Goal: Information Seeking & Learning: Find specific page/section

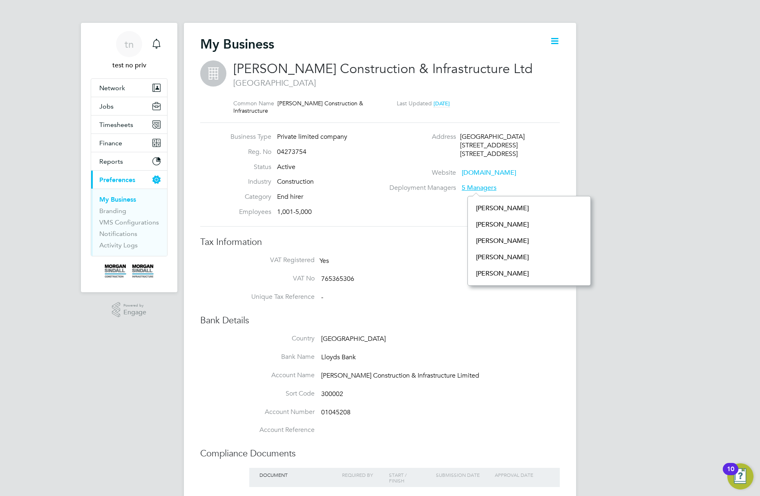
scroll to position [89, 123]
click at [429, 187] on label "Deployment Managers" at bounding box center [421, 188] width 69 height 9
click at [411, 185] on label "Deployment Managers" at bounding box center [421, 188] width 69 height 9
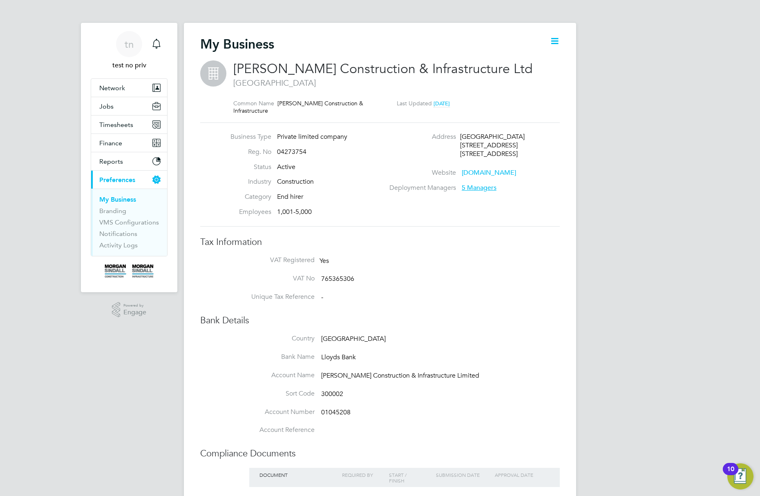
click at [411, 185] on label "Deployment Managers" at bounding box center [421, 188] width 69 height 9
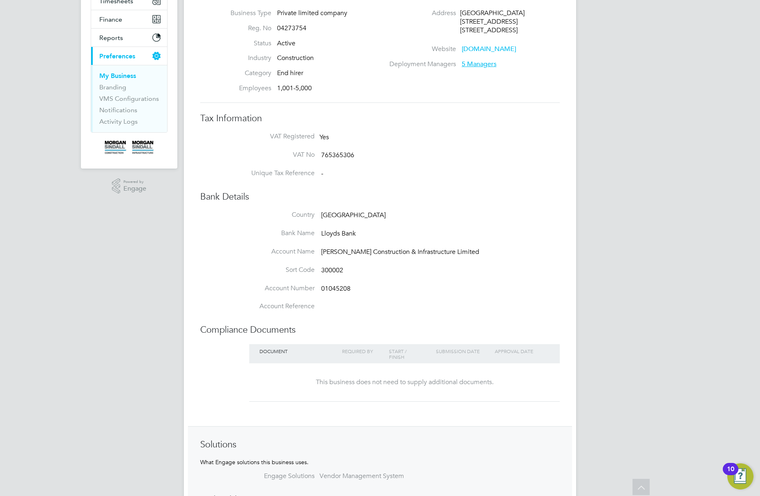
scroll to position [0, 0]
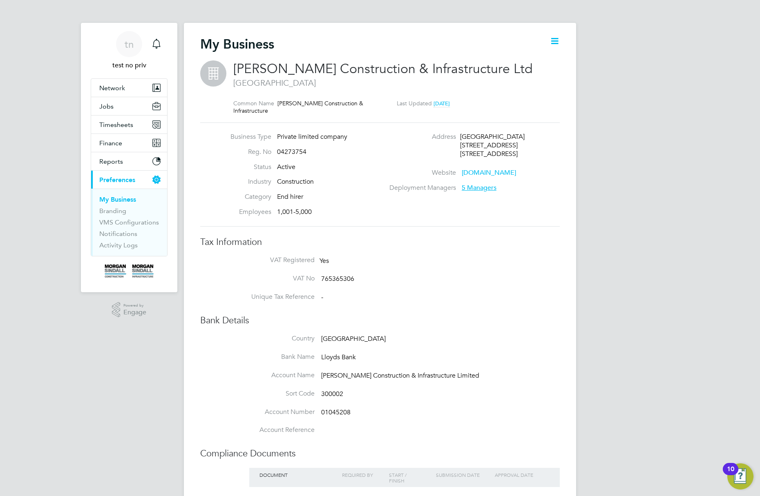
click at [230, 263] on div "Tax Information VAT Registered Yes VAT No 765365306 Unique Tax Reference -" at bounding box center [379, 273] width 359 height 75
click at [552, 38] on icon at bounding box center [554, 41] width 10 height 10
click at [405, 52] on div "My Business" at bounding box center [379, 48] width 359 height 25
click at [366, 67] on span "Morgan Sindall Construction & Infrastructure Ltd" at bounding box center [382, 69] width 299 height 16
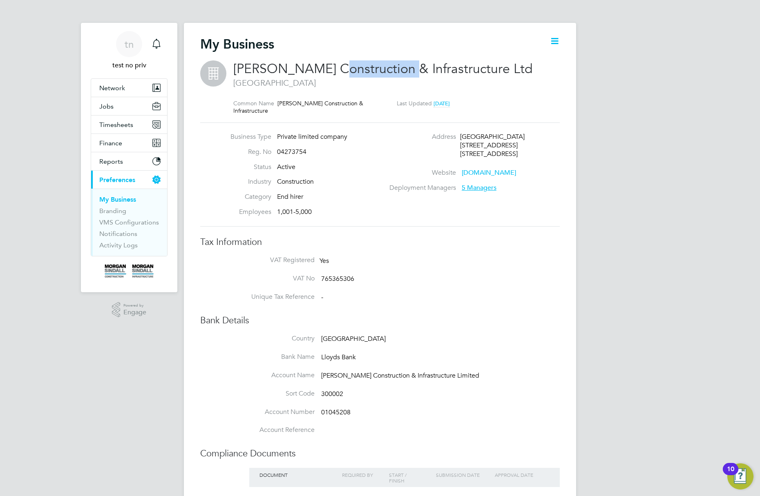
click at [366, 67] on span "Morgan Sindall Construction & Infrastructure Ltd" at bounding box center [382, 69] width 299 height 16
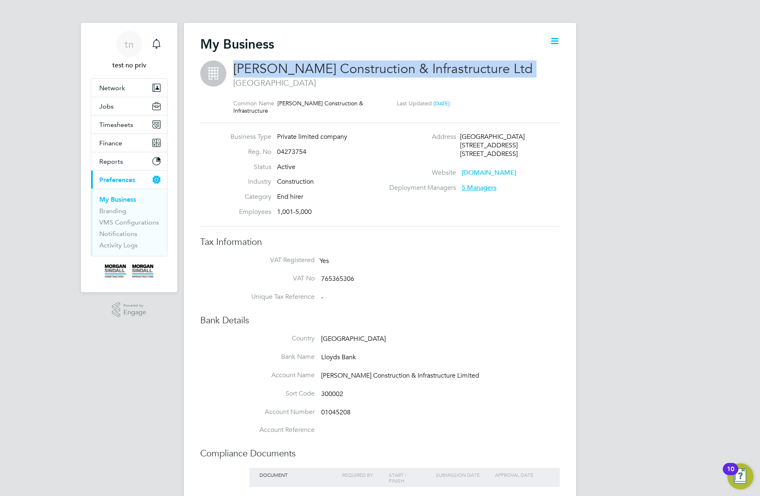
click at [366, 67] on span "Morgan Sindall Construction & Infrastructure Ltd" at bounding box center [382, 69] width 299 height 16
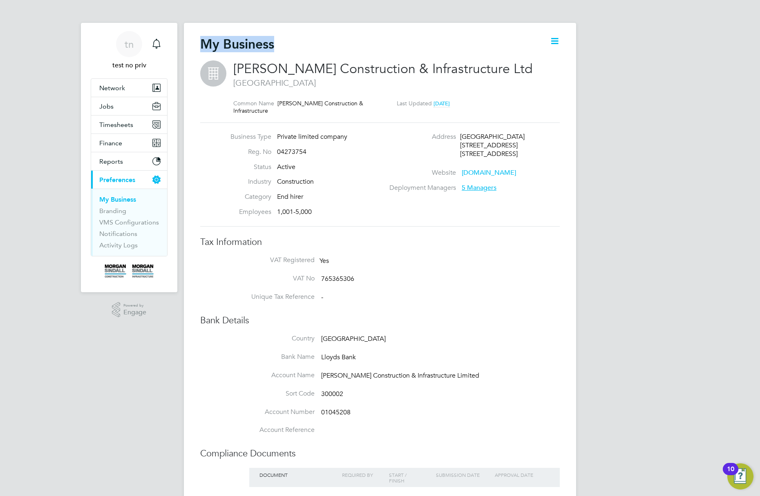
drag, startPoint x: 336, startPoint y: 53, endPoint x: 196, endPoint y: 37, distance: 141.3
click at [196, 37] on div "My Business Morgan Sindall Construction & Infrastructure Ltd London Common Name…" at bounding box center [380, 360] width 392 height 674
click at [211, 45] on h2 "My Business" at bounding box center [237, 44] width 74 height 16
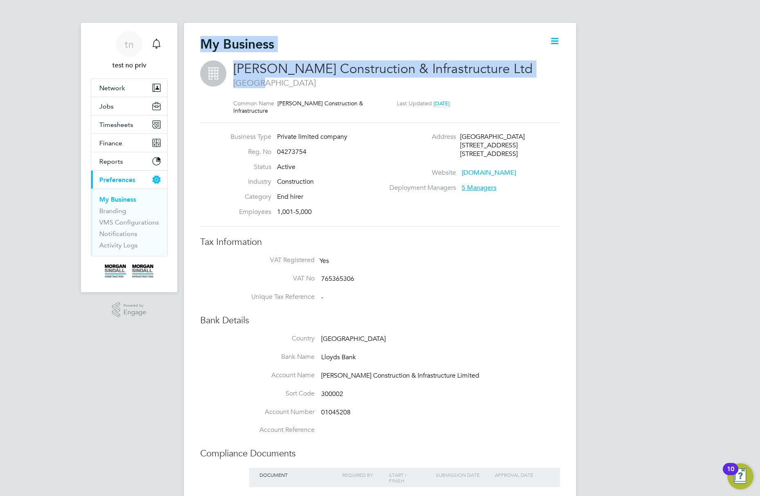
drag, startPoint x: 194, startPoint y: 40, endPoint x: 541, endPoint y: 81, distance: 349.9
click at [541, 81] on div "My Business Morgan Sindall Construction & Infrastructure Ltd London Common Name…" at bounding box center [380, 360] width 392 height 674
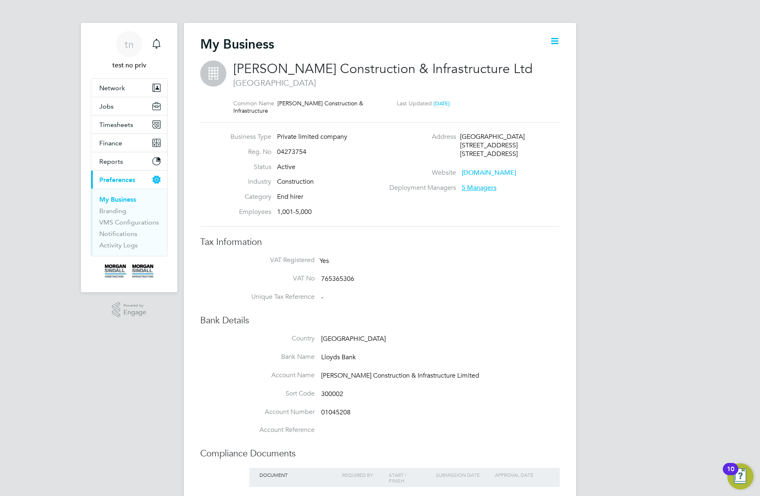
drag, startPoint x: 552, startPoint y: 94, endPoint x: 497, endPoint y: 87, distance: 55.6
click at [497, 87] on span "London" at bounding box center [392, 83] width 318 height 11
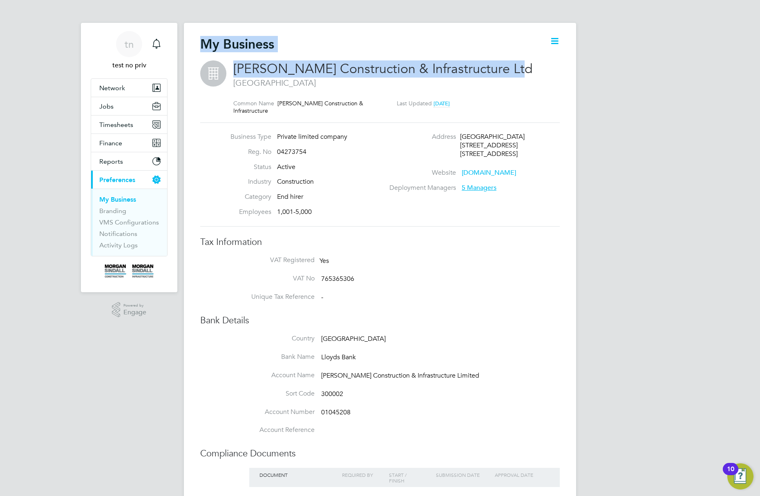
drag, startPoint x: 504, startPoint y: 75, endPoint x: 207, endPoint y: 34, distance: 299.7
click at [207, 34] on div "My Business Morgan Sindall Construction & Infrastructure Ltd London Common Name…" at bounding box center [380, 360] width 392 height 674
drag, startPoint x: 339, startPoint y: 67, endPoint x: 309, endPoint y: 62, distance: 30.6
click at [309, 62] on span "Morgan Sindall Construction & Infrastructure Ltd" at bounding box center [382, 69] width 299 height 16
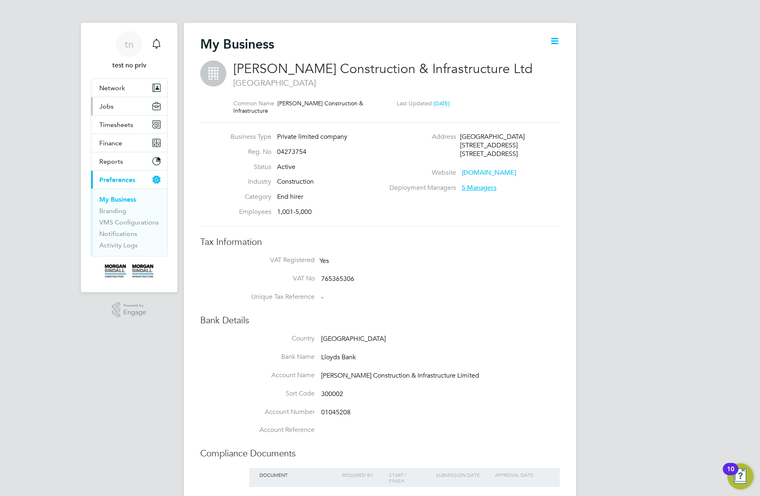
click at [126, 107] on button "Jobs" at bounding box center [129, 106] width 76 height 18
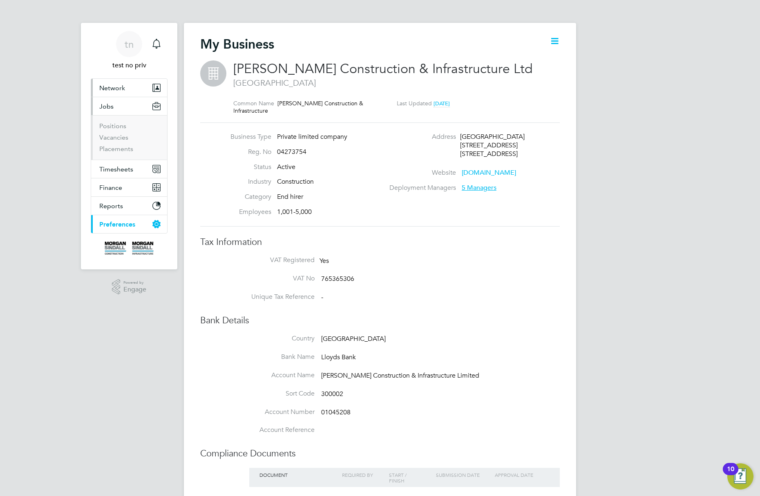
click at [125, 91] on button "Network" at bounding box center [129, 88] width 76 height 18
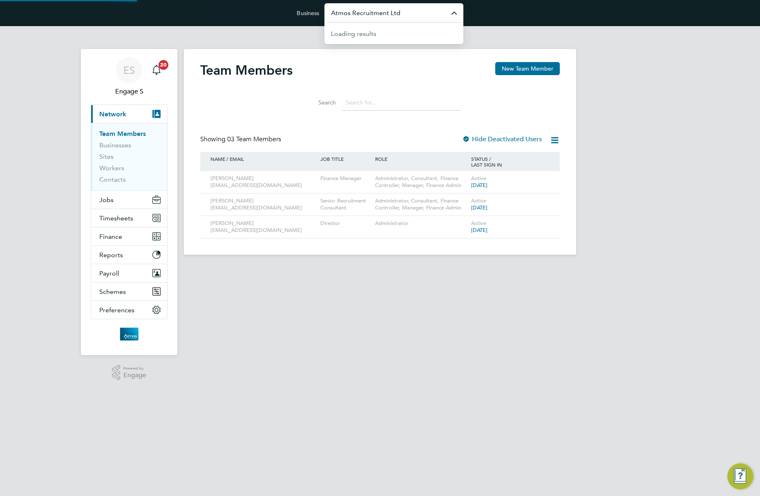
click at [432, 16] on input "Atmos Recruitment Ltd" at bounding box center [393, 12] width 139 height 19
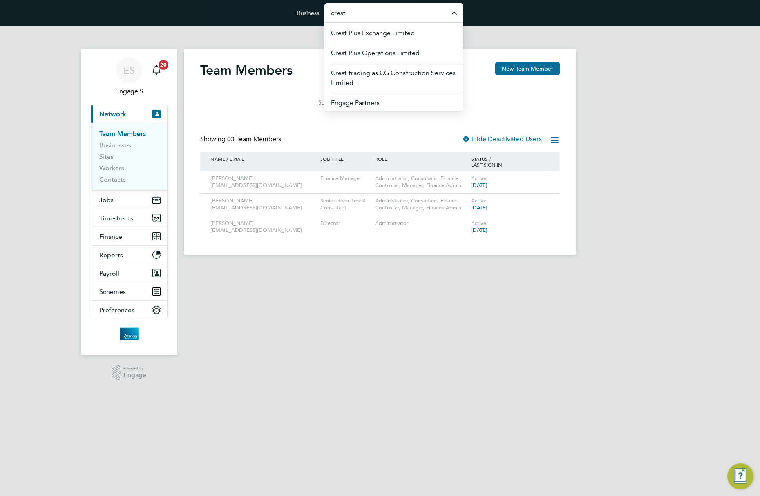
click at [425, 16] on input "crest" at bounding box center [393, 12] width 139 height 19
click at [400, 16] on input "pretium" at bounding box center [393, 12] width 139 height 19
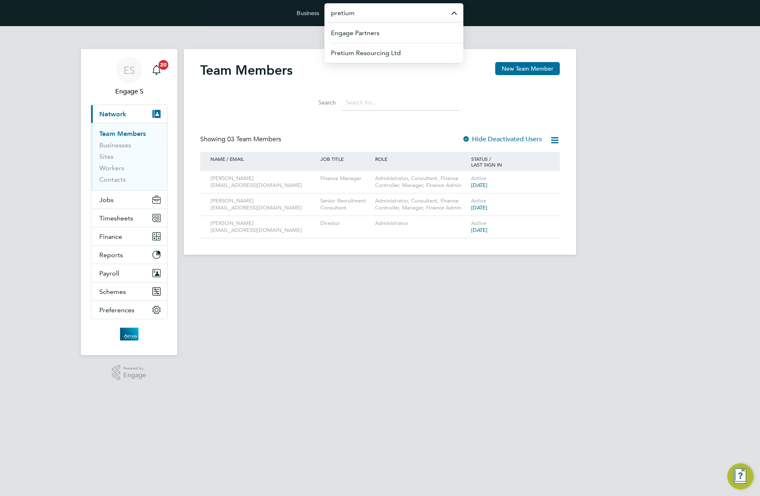
click at [400, 16] on input "pretium" at bounding box center [393, 12] width 139 height 19
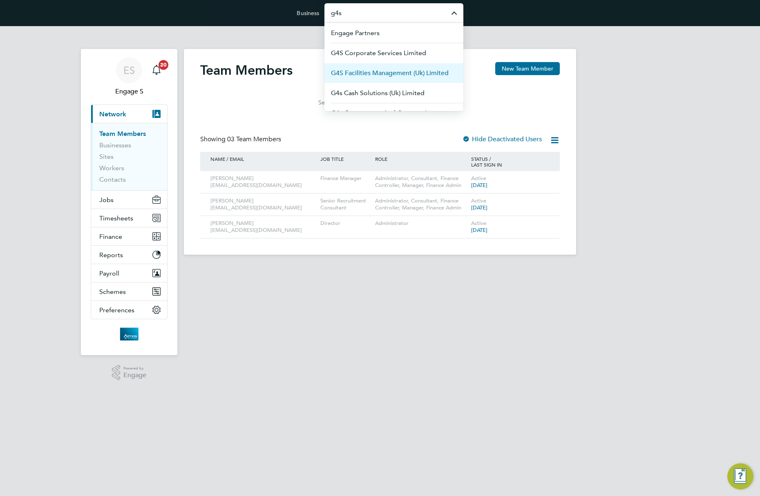
click at [401, 73] on span "G4S Facilities Management (Uk) Limited" at bounding box center [390, 73] width 118 height 10
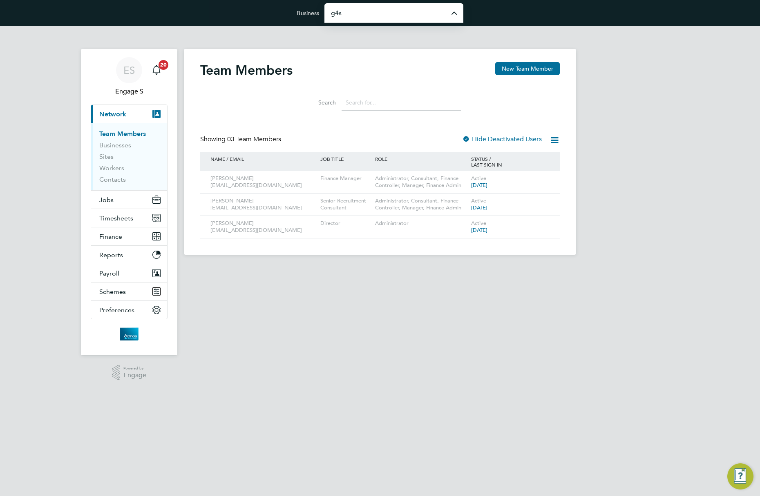
type input "G4S Facilities Management (Uk) Limited"
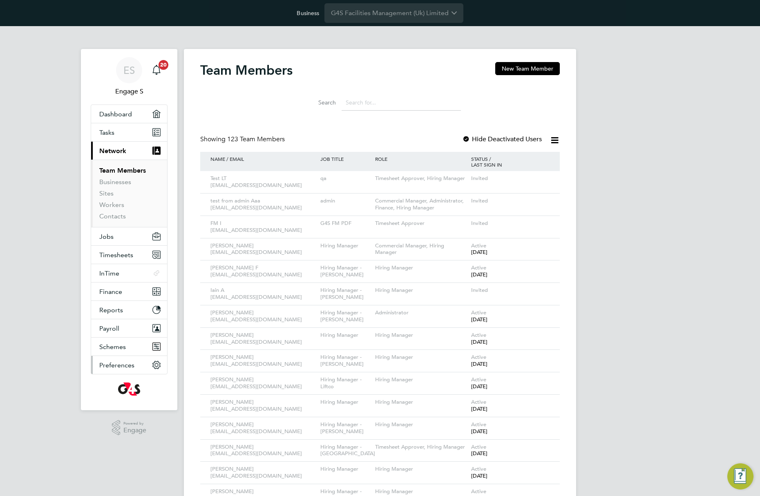
click at [118, 363] on span "Preferences" at bounding box center [116, 365] width 35 height 8
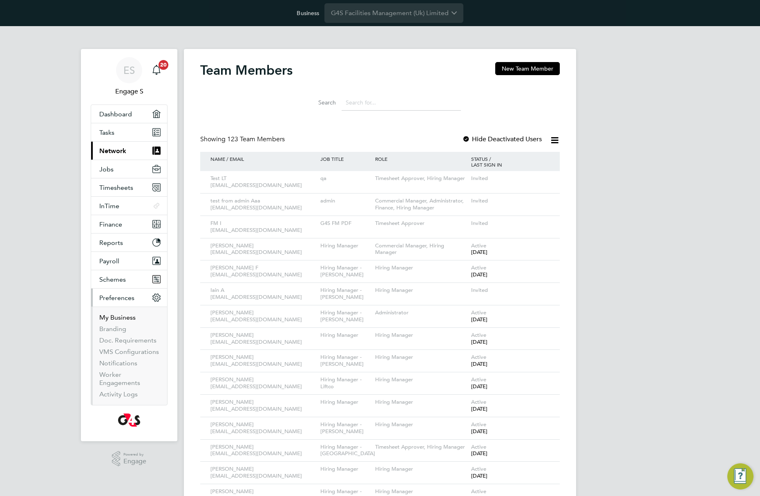
click at [123, 317] on link "My Business" at bounding box center [117, 318] width 36 height 8
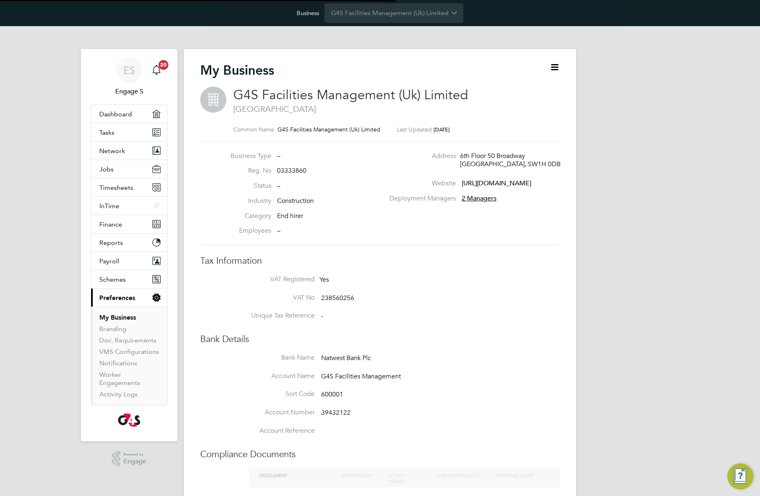
click at [493, 197] on span "2 Managers" at bounding box center [478, 198] width 35 height 8
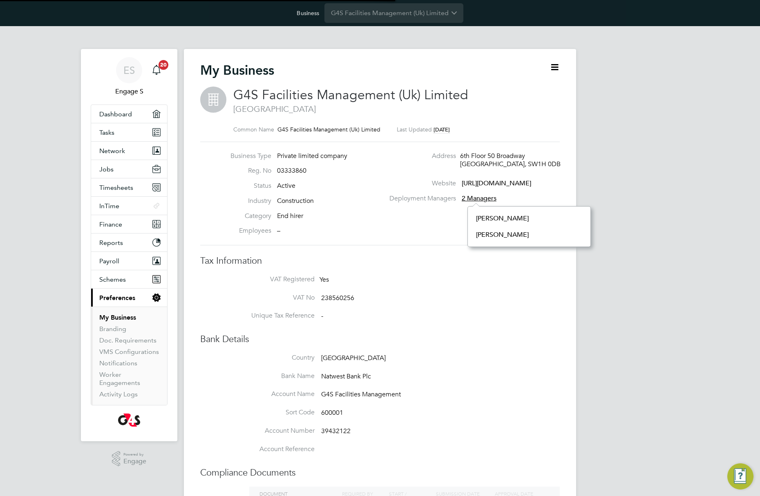
scroll to position [9, 35]
click at [405, 15] on input "G4S Facilities Management (Uk) Limited" at bounding box center [393, 12] width 139 height 19
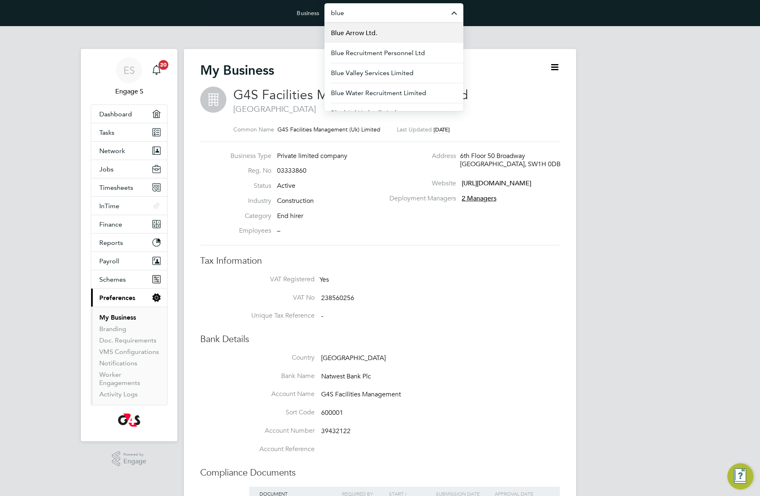
click at [370, 31] on span "Blue Arrow Ltd." at bounding box center [354, 33] width 46 height 10
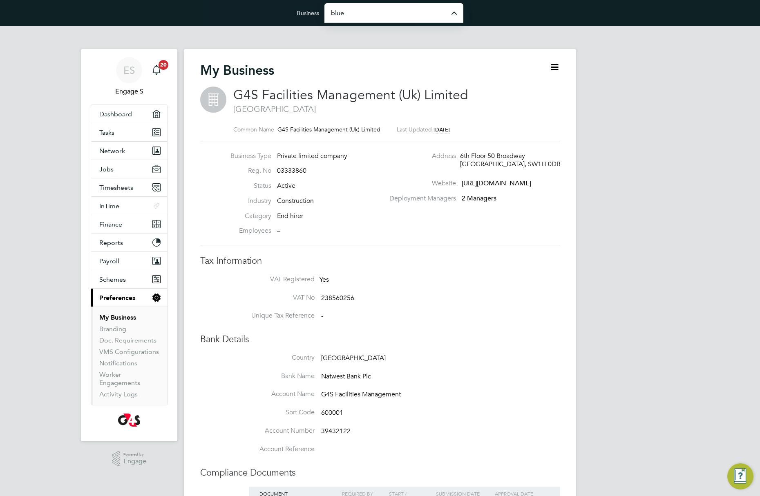
type input "Blue Arrow Ltd."
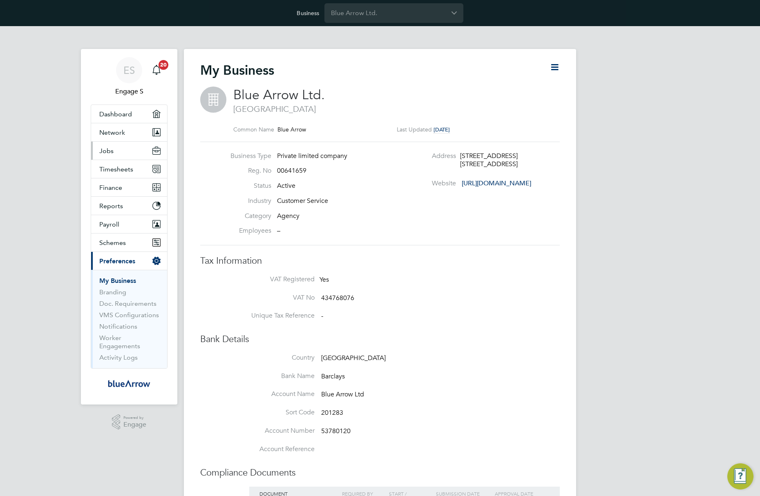
click at [109, 147] on span "Jobs" at bounding box center [106, 151] width 14 height 8
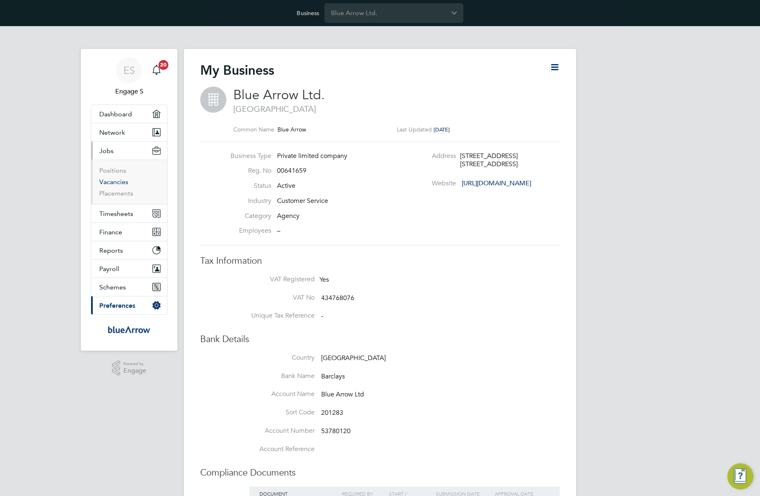
click at [123, 182] on link "Vacancies" at bounding box center [113, 182] width 29 height 8
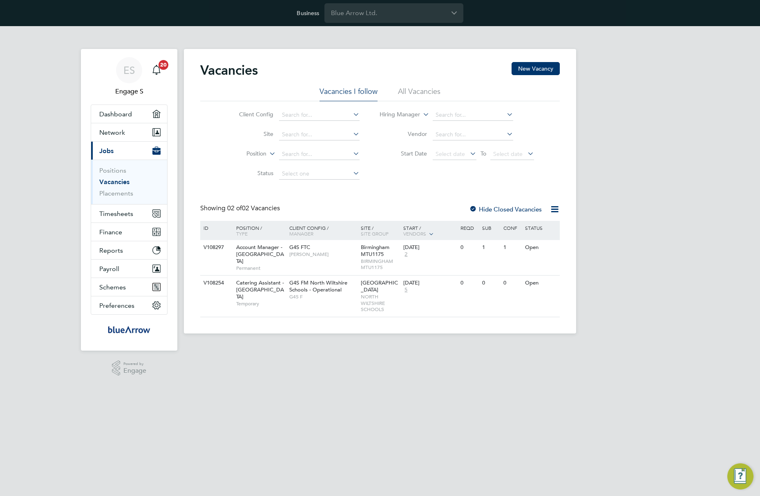
drag, startPoint x: 420, startPoint y: 95, endPoint x: 416, endPoint y: 96, distance: 4.6
click at [417, 95] on li "All Vacancies" at bounding box center [419, 94] width 42 height 15
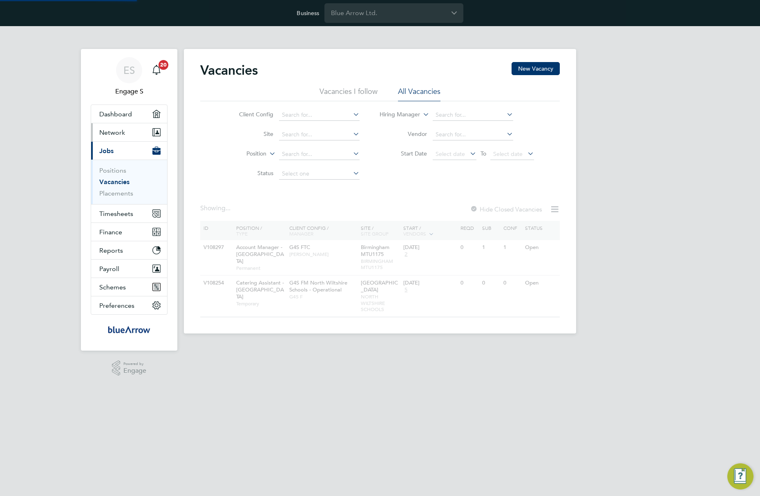
click at [115, 130] on span "Network" at bounding box center [112, 133] width 26 height 8
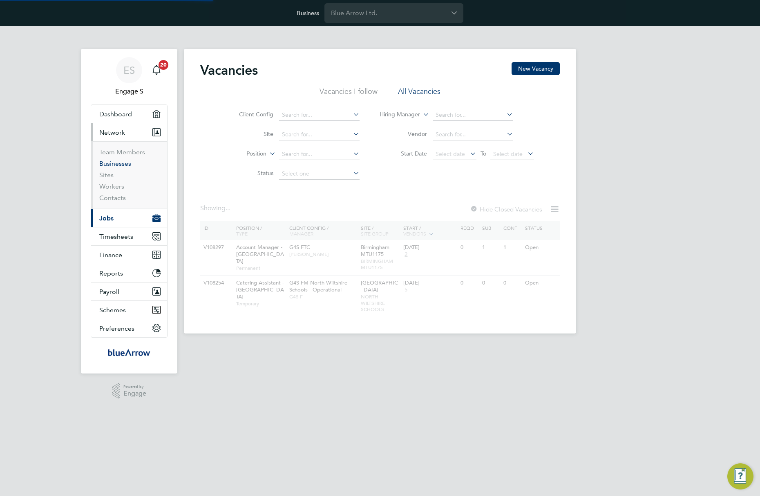
click at [116, 162] on link "Businesses" at bounding box center [115, 164] width 32 height 8
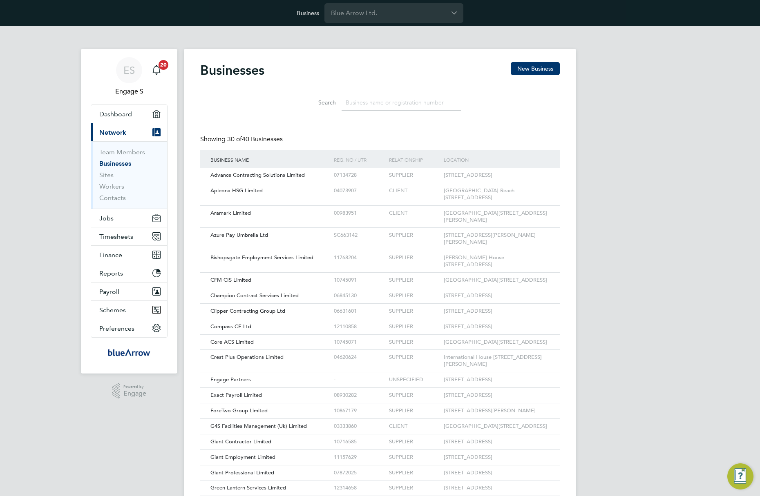
click at [385, 106] on input at bounding box center [400, 103] width 119 height 16
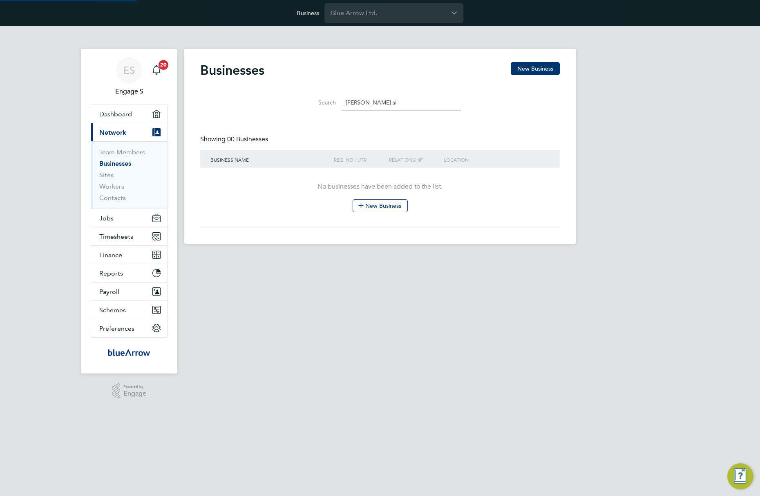
type input "morgan sin"
click at [385, 106] on input "morgan sin" at bounding box center [400, 103] width 119 height 16
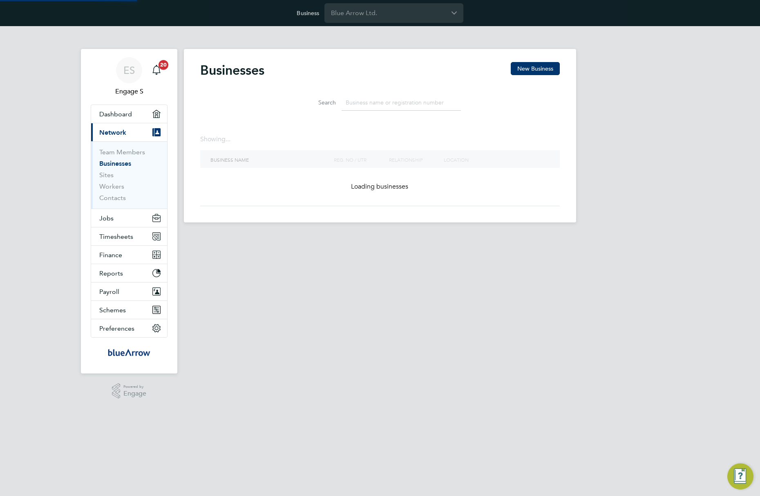
click at [379, 103] on input at bounding box center [400, 103] width 119 height 16
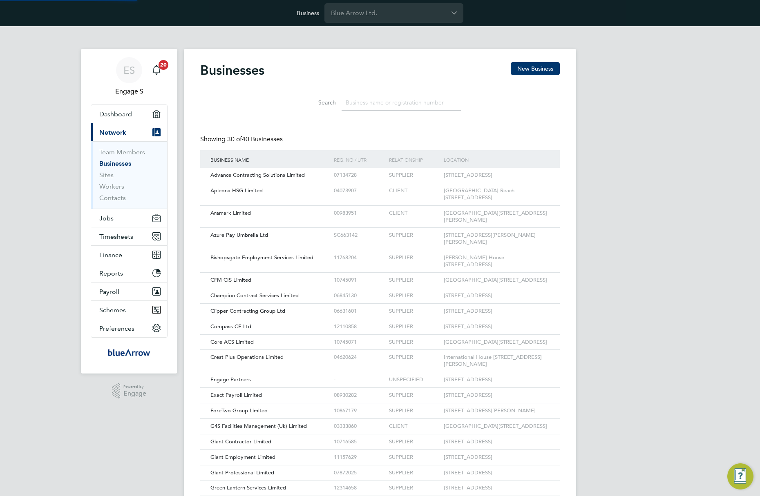
scroll to position [16, 124]
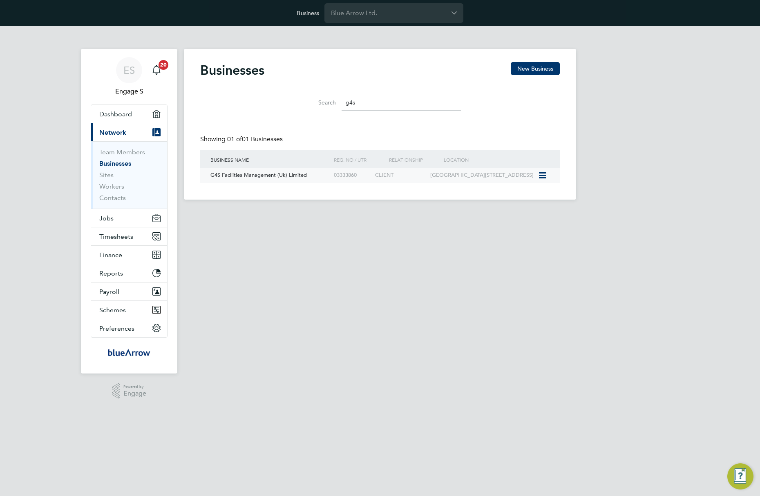
type input "g4s"
click at [368, 176] on div "03333860" at bounding box center [352, 175] width 41 height 15
click at [105, 174] on link "Sites" at bounding box center [106, 175] width 14 height 8
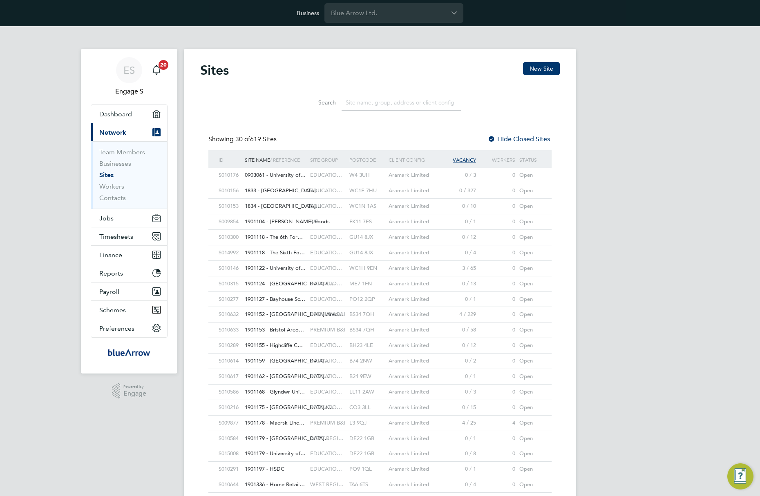
scroll to position [16, 40]
click at [368, 98] on input at bounding box center [400, 103] width 119 height 16
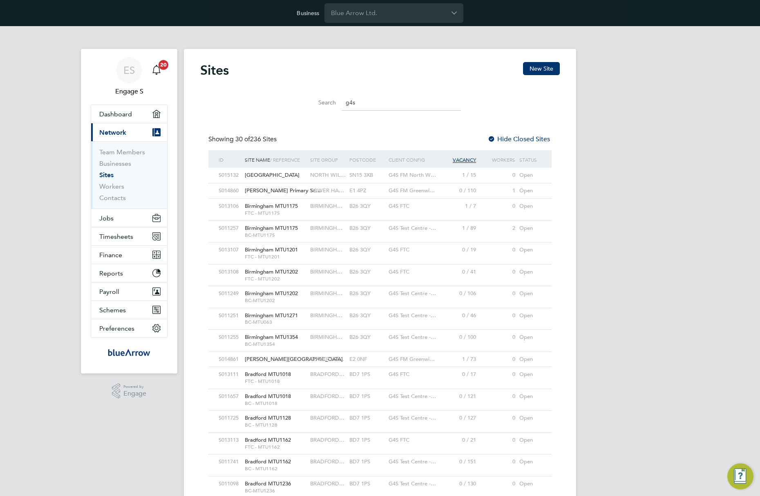
type input "g4s"
click at [396, 180] on div "G4S FM North W…" at bounding box center [412, 175] width 52 height 15
click at [111, 221] on span "Jobs" at bounding box center [106, 218] width 14 height 8
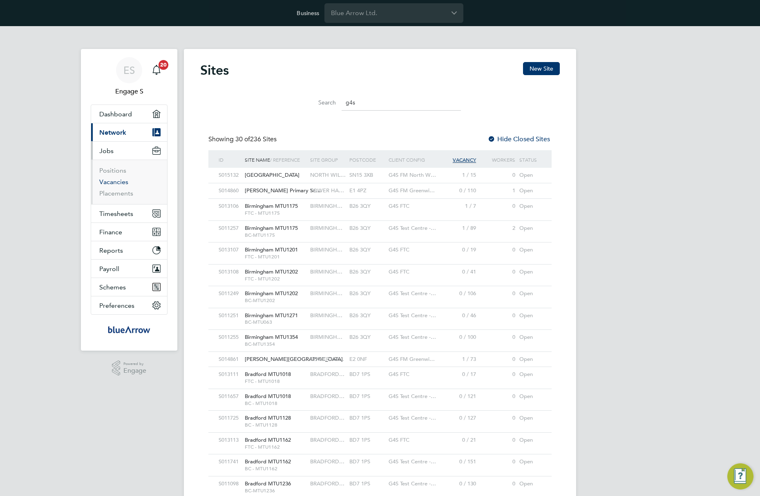
click at [119, 183] on link "Vacancies" at bounding box center [113, 182] width 29 height 8
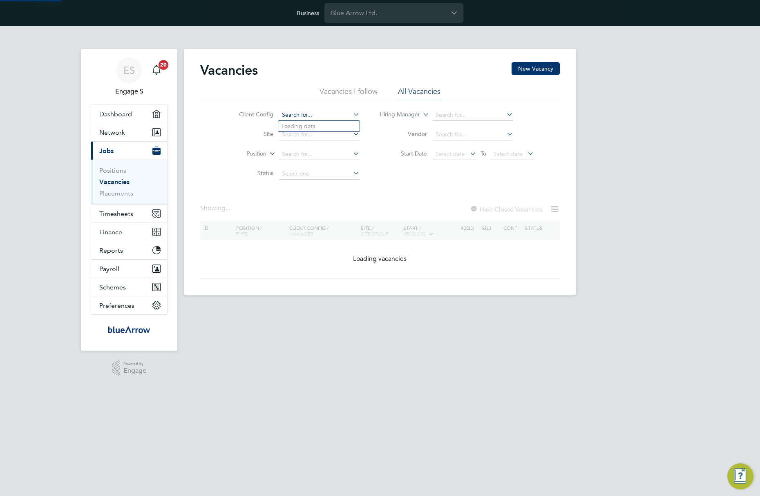
click at [303, 112] on input at bounding box center [319, 114] width 80 height 11
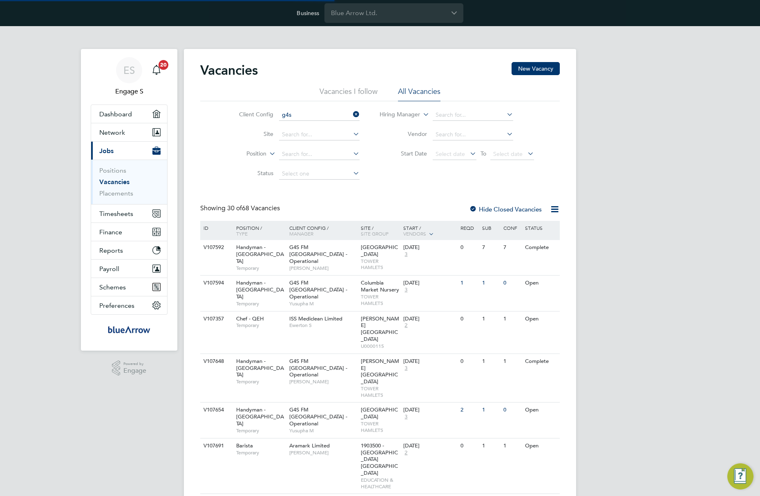
click at [323, 167] on li "G4S FM Greenwich & Tower Hamlets - Non Operational" at bounding box center [364, 170] width 173 height 11
type input "G4S FM Greenwich & Tower Hamlets - Non Operational"
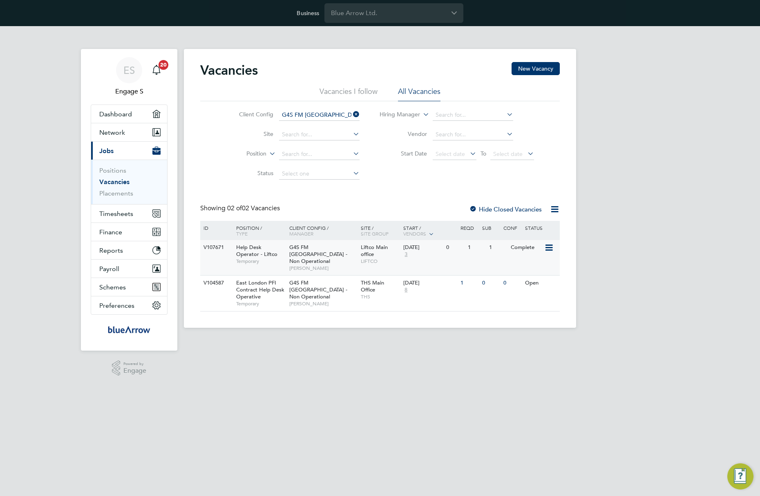
click at [324, 256] on span "G4S FM Greenwich & Tower Hamlets - Non Operational" at bounding box center [318, 254] width 58 height 21
click at [114, 189] on link "Placements" at bounding box center [116, 193] width 34 height 8
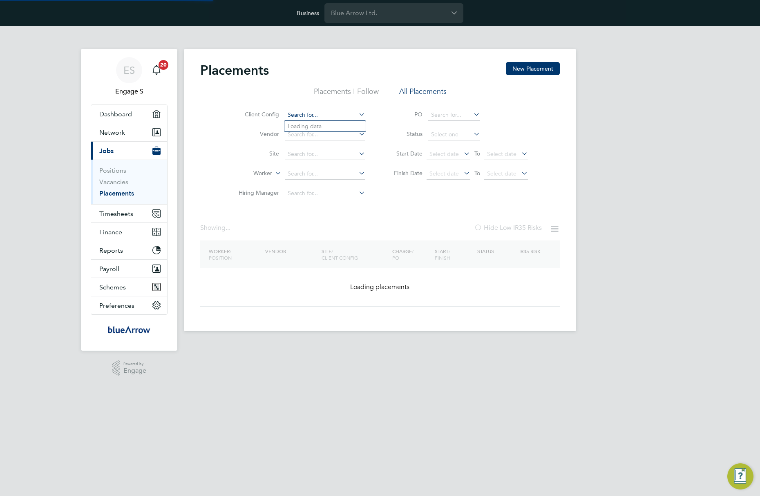
click at [323, 117] on input at bounding box center [325, 114] width 80 height 11
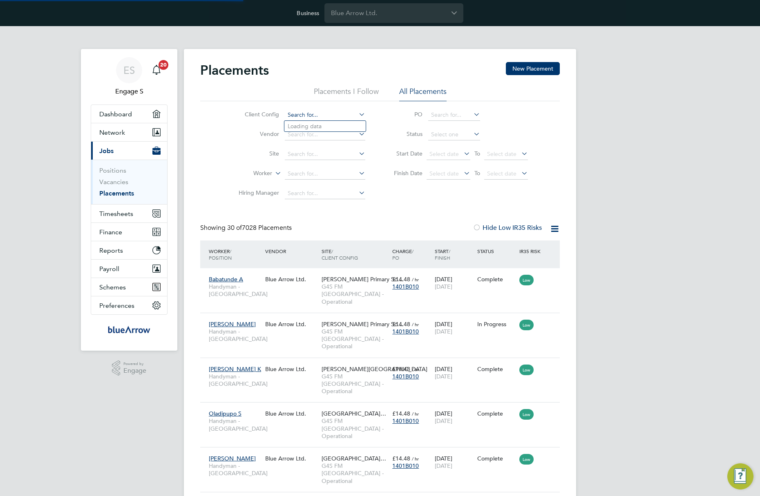
scroll to position [38, 71]
click at [333, 159] on li "G4S FM DWP and Worksop, Tustin Court - Operational" at bounding box center [370, 159] width 173 height 11
type input "G4S FM DWP and Worksop, Tustin Court - Operational"
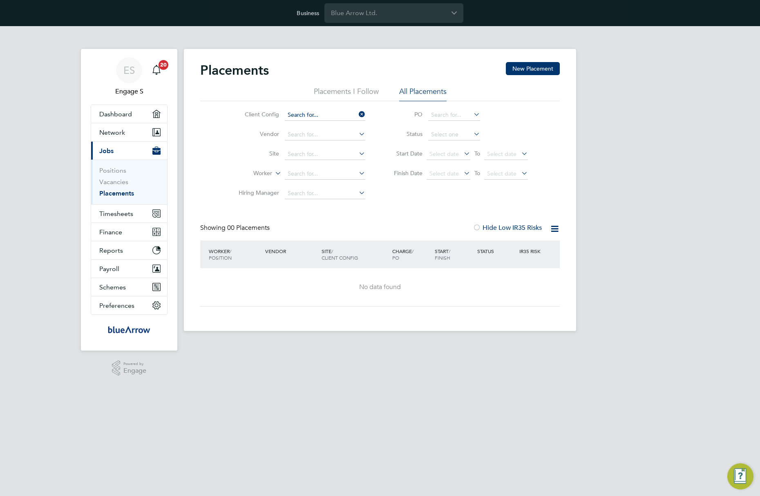
click at [339, 115] on input at bounding box center [325, 114] width 80 height 11
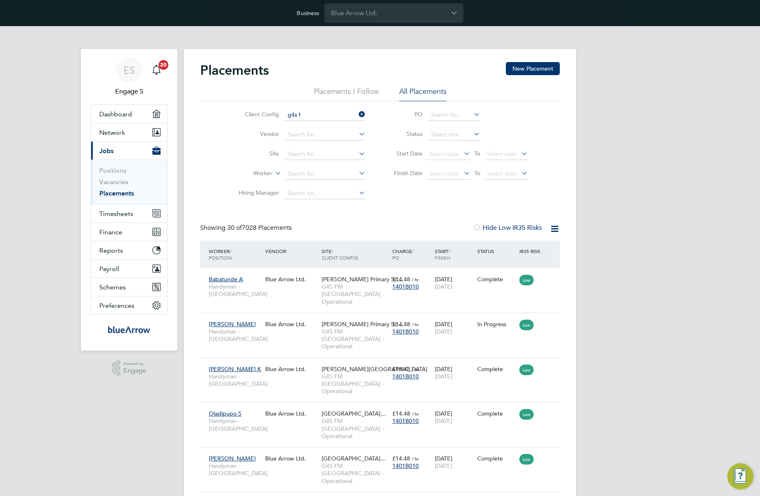
click at [341, 133] on li "G4S F M Churchill Hospitals – Non Operational" at bounding box center [361, 137] width 154 height 11
type input "G4S FM Churchill Hospitals – Non Operational"
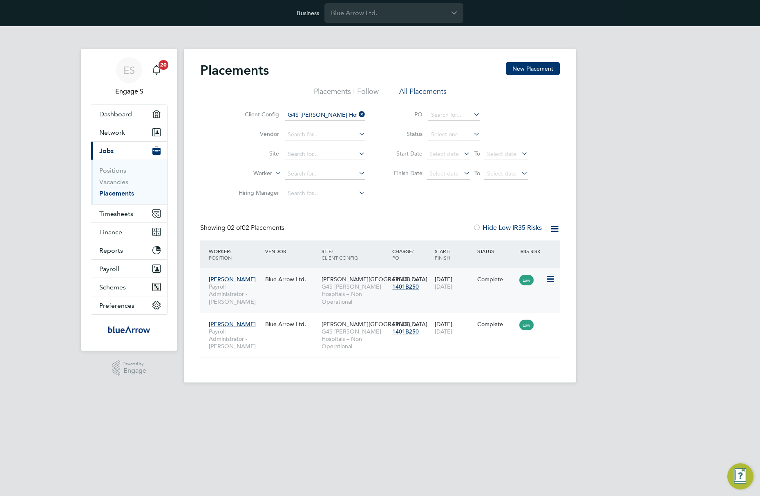
click at [353, 289] on span "G4S FM Churchill Hospitals – Non Operational" at bounding box center [354, 294] width 67 height 22
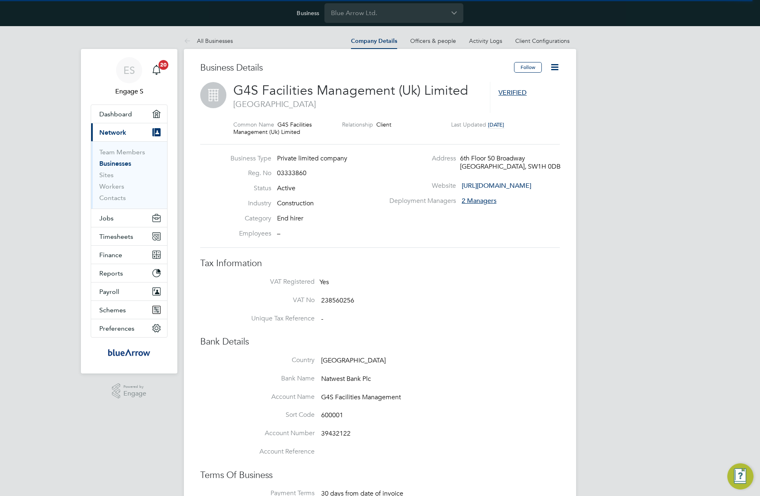
click at [489, 202] on span "2 Managers" at bounding box center [478, 201] width 35 height 8
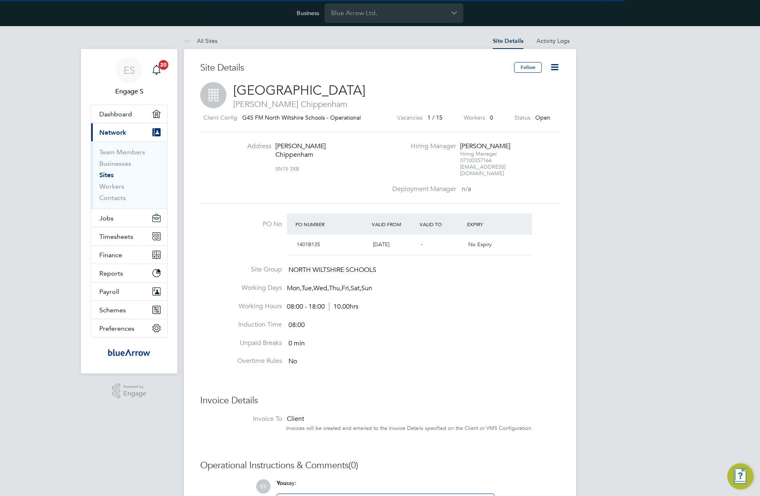
scroll to position [14, 77]
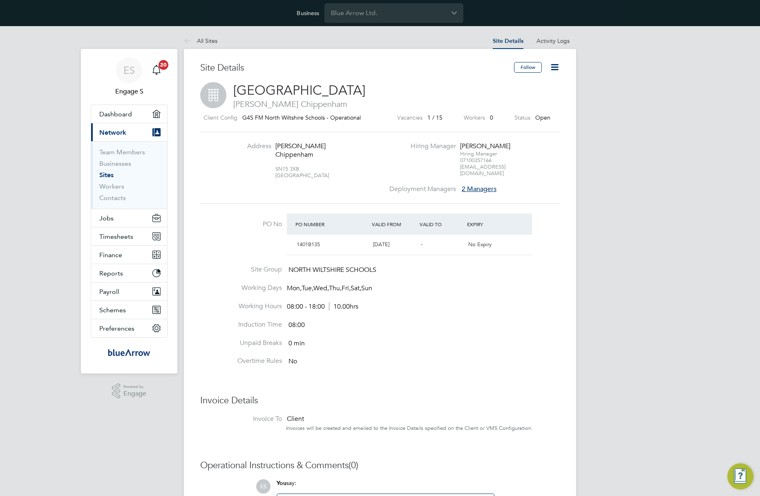
click at [481, 188] on div "Address [PERSON_NAME][GEOGRAPHIC_DATA] [GEOGRAPHIC_DATA] Hiring Manager [PERSON…" at bounding box center [379, 168] width 359 height 72
click at [483, 185] on span "2 Managers" at bounding box center [478, 189] width 35 height 8
click at [555, 67] on icon at bounding box center [554, 67] width 10 height 10
click at [428, 56] on div "Site Details Follow Abbeyfield School Stanley Lane Chippenham Client Config G4S…" at bounding box center [380, 327] width 392 height 557
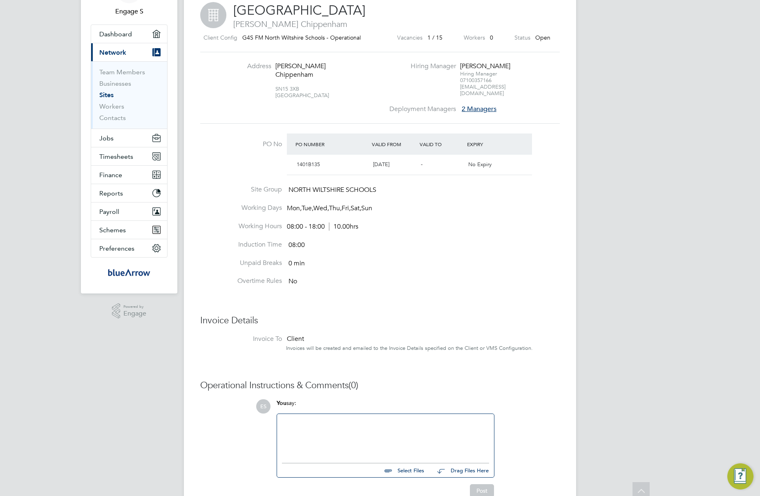
scroll to position [0, 0]
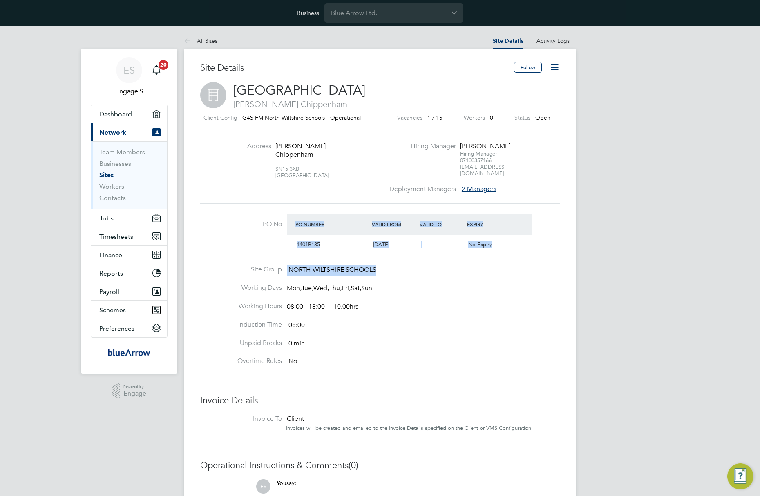
drag, startPoint x: 387, startPoint y: 261, endPoint x: 230, endPoint y: 249, distance: 156.8
click at [230, 249] on ul "PO No PO Number Valid From Valid To Expiry 1401B135 23 May 2022 - No Expiry Sit…" at bounding box center [379, 295] width 359 height 162
click at [487, 185] on span "2 Managers" at bounding box center [478, 189] width 35 height 8
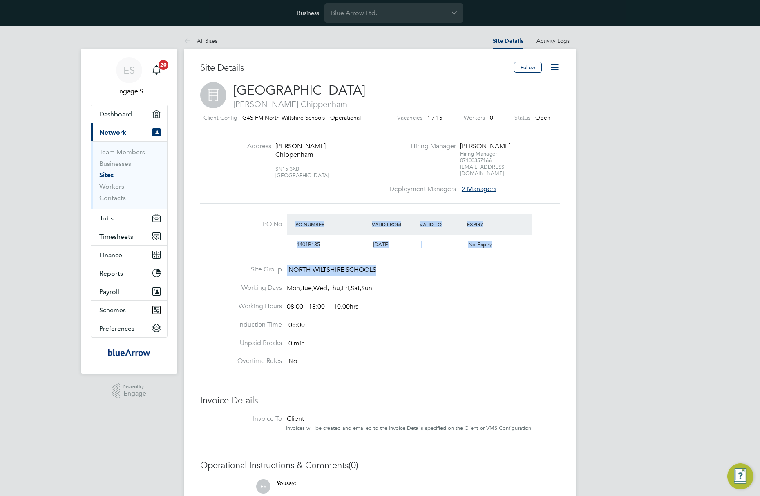
click at [487, 185] on span "2 Managers" at bounding box center [478, 189] width 35 height 8
click at [479, 185] on span "2 Managers" at bounding box center [478, 189] width 35 height 8
click at [370, 217] on div "Valid From" at bounding box center [394, 224] width 48 height 15
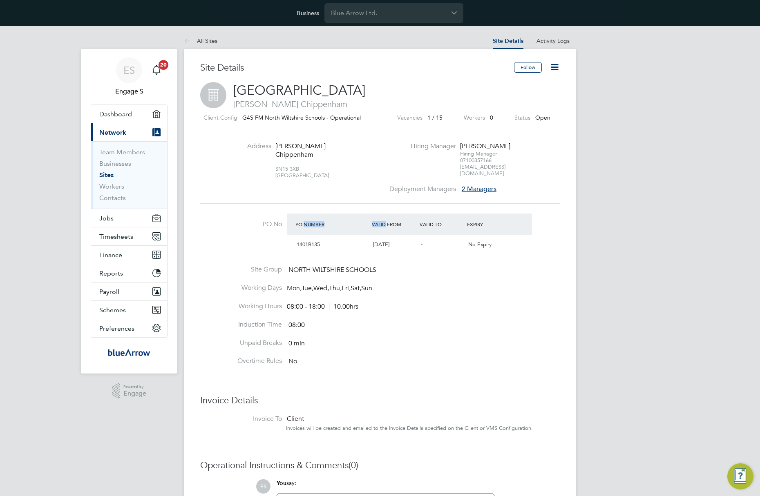
click at [370, 217] on div "Valid From" at bounding box center [394, 224] width 48 height 15
click at [505, 238] on div "No Expiry" at bounding box center [489, 244] width 48 height 13
drag, startPoint x: 509, startPoint y: 239, endPoint x: 237, endPoint y: 211, distance: 273.8
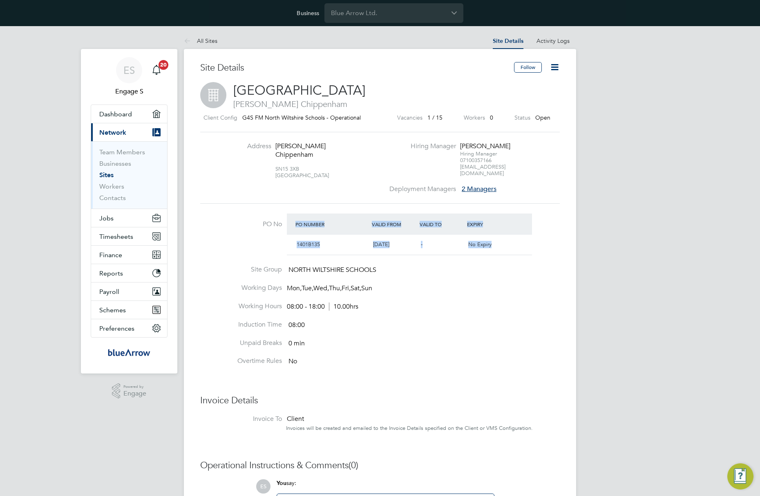
click at [237, 214] on li "PO No PO Number Valid From Valid To Expiry 1401B135 23 May 2022 - No Expiry" at bounding box center [379, 240] width 359 height 52
drag, startPoint x: 331, startPoint y: 201, endPoint x: 290, endPoint y: 200, distance: 41.7
click at [290, 200] on div "Site Details Follow Abbeyfield School Stanley Lane Chippenham Client Config G4S…" at bounding box center [379, 326] width 359 height 528
drag, startPoint x: 515, startPoint y: 236, endPoint x: 226, endPoint y: 212, distance: 289.3
click at [226, 214] on li "PO No PO Number Valid From Valid To Expiry 1401B135 23 May 2022 - No Expiry" at bounding box center [379, 240] width 359 height 52
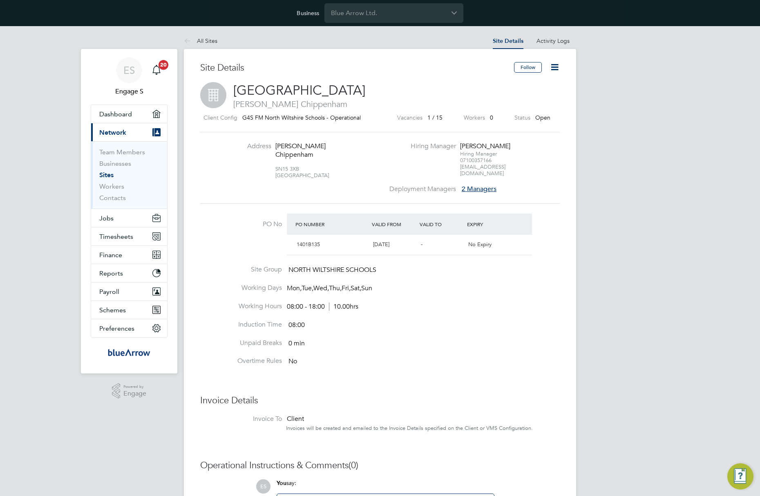
click at [567, 225] on div "Site Details Follow Abbeyfield School Stanley Lane Chippenham Client Config G4S…" at bounding box center [380, 327] width 392 height 557
drag, startPoint x: 523, startPoint y: 205, endPoint x: 396, endPoint y: 136, distance: 144.9
click at [396, 136] on div "Site Details Follow Abbeyfield School Stanley Lane Chippenham Client Config G4S…" at bounding box center [379, 326] width 359 height 528
drag, startPoint x: 404, startPoint y: 136, endPoint x: 540, endPoint y: 175, distance: 141.6
click at [540, 175] on div "Address Stanley Lane Chippenham SN15 3XB United Kingdom Hiring Manager steve a …" at bounding box center [379, 168] width 359 height 72
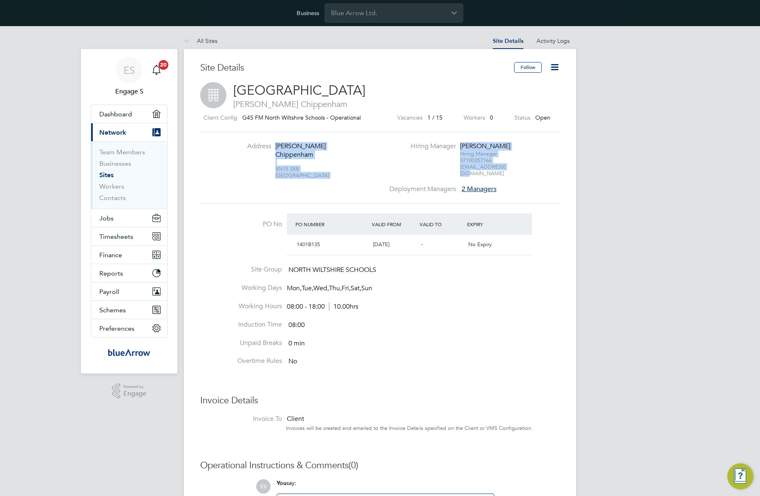
click at [488, 185] on span "2 Managers" at bounding box center [478, 189] width 35 height 8
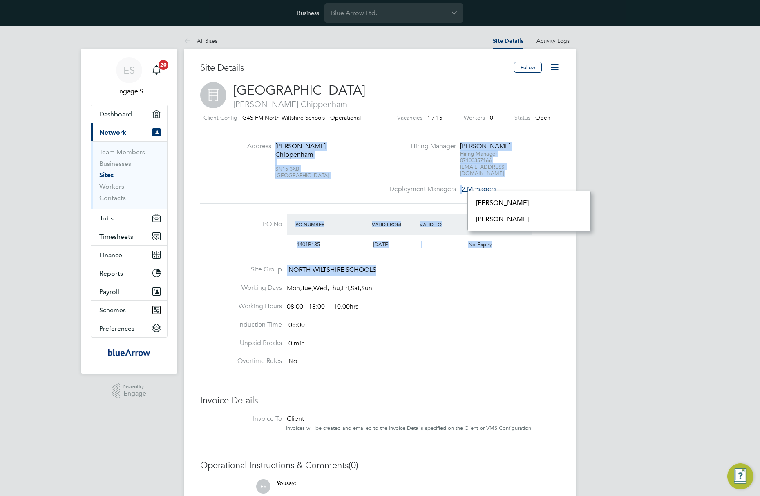
drag, startPoint x: 388, startPoint y: 262, endPoint x: 202, endPoint y: 136, distance: 224.6
click at [202, 136] on div "Site Details Follow Abbeyfield School Stanley Lane Chippenham Client Config G4S…" at bounding box center [379, 326] width 359 height 528
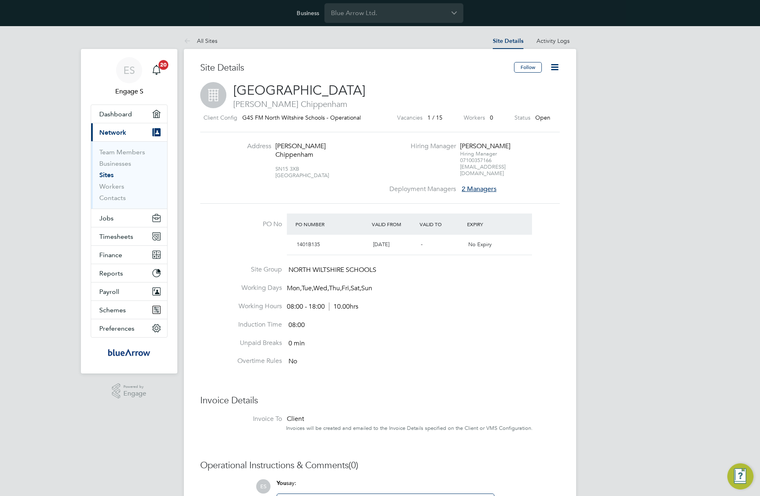
click at [325, 133] on div "Address Stanley Lane Chippenham SN15 3XB United Kingdom Hiring Manager steve a …" at bounding box center [379, 168] width 359 height 72
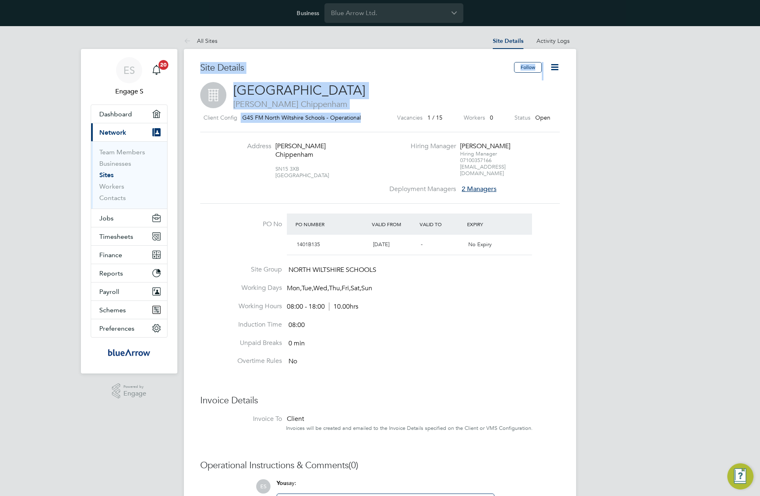
drag, startPoint x: 320, startPoint y: 114, endPoint x: 200, endPoint y: 71, distance: 126.6
click at [200, 71] on div "Site Details Follow Abbeyfield School Stanley Lane Chippenham Client Config G4S…" at bounding box center [379, 326] width 359 height 528
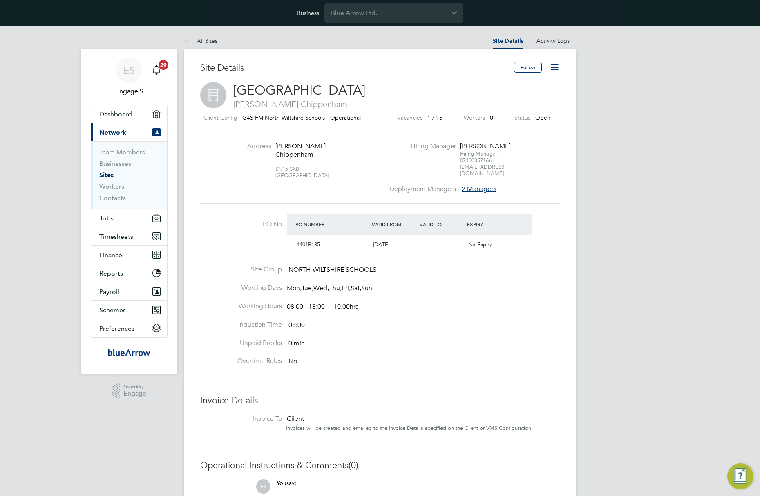
drag, startPoint x: 546, startPoint y: 118, endPoint x: 553, endPoint y: 114, distance: 8.4
click at [547, 118] on span "Open" at bounding box center [542, 117] width 15 height 7
click at [552, 65] on icon at bounding box center [554, 67] width 10 height 10
click at [543, 214] on li "PO No PO Number Valid From Valid To Expiry 1401B135 23 May 2022 - No Expiry" at bounding box center [379, 240] width 359 height 52
click at [483, 185] on span "2 Managers" at bounding box center [478, 189] width 35 height 8
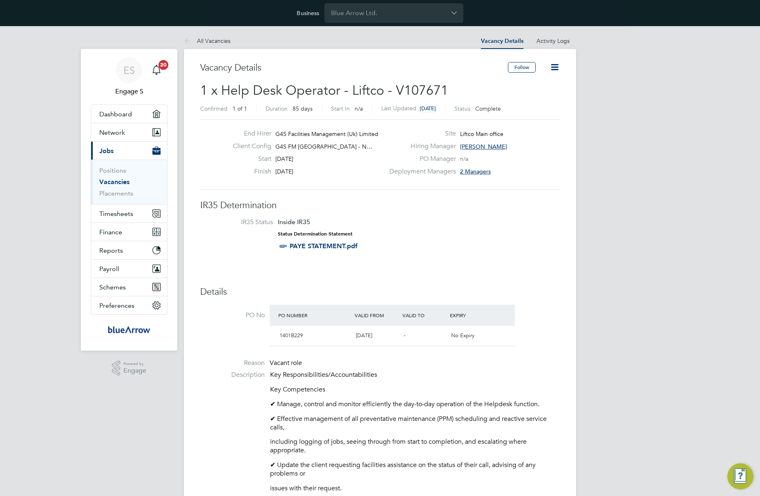
click at [477, 171] on span "2 Managers" at bounding box center [475, 171] width 31 height 7
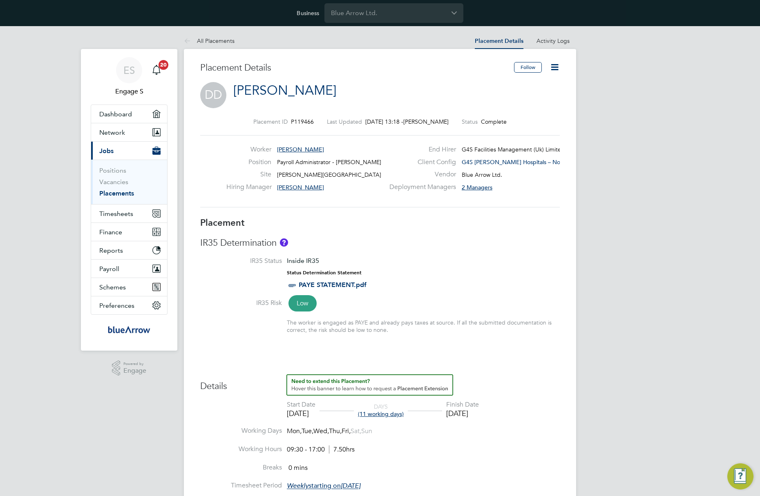
click at [477, 185] on span "2 Managers" at bounding box center [476, 187] width 31 height 7
